Goal: Check status: Check status

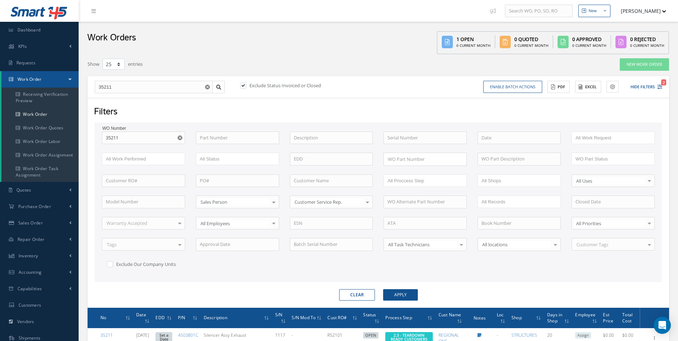
select select "25"
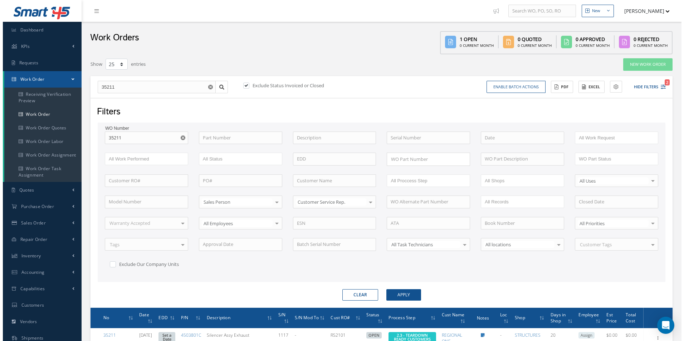
scroll to position [71, 0]
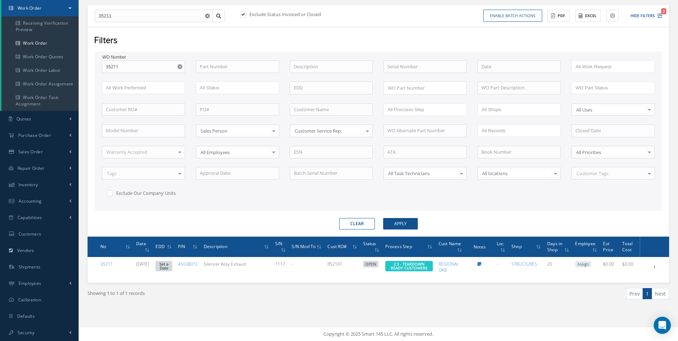
click at [511, 196] on div "WO Number 35211 35211 Part Number Description Serial Number BENCH CHECK BER CAD…" at bounding box center [379, 133] width 564 height 147
click at [371, 221] on button "Clear" at bounding box center [357, 223] width 36 height 11
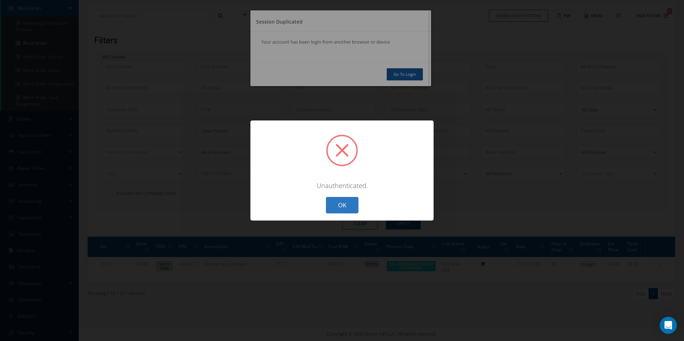
click at [333, 211] on button "OK" at bounding box center [342, 205] width 33 height 17
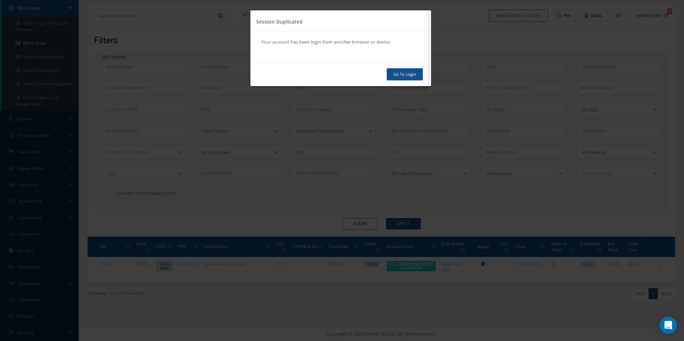
click at [409, 76] on link "Go To Login" at bounding box center [405, 74] width 36 height 13
